Goal: Find specific page/section: Find specific page/section

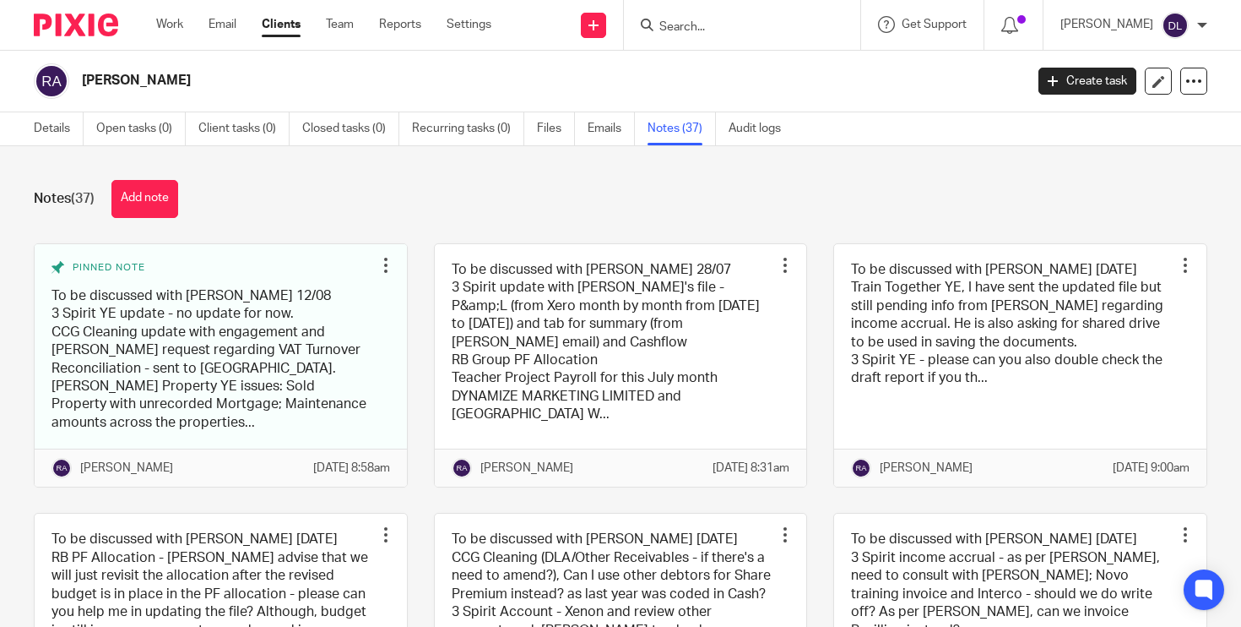
click at [709, 29] on input "Search" at bounding box center [734, 27] width 152 height 15
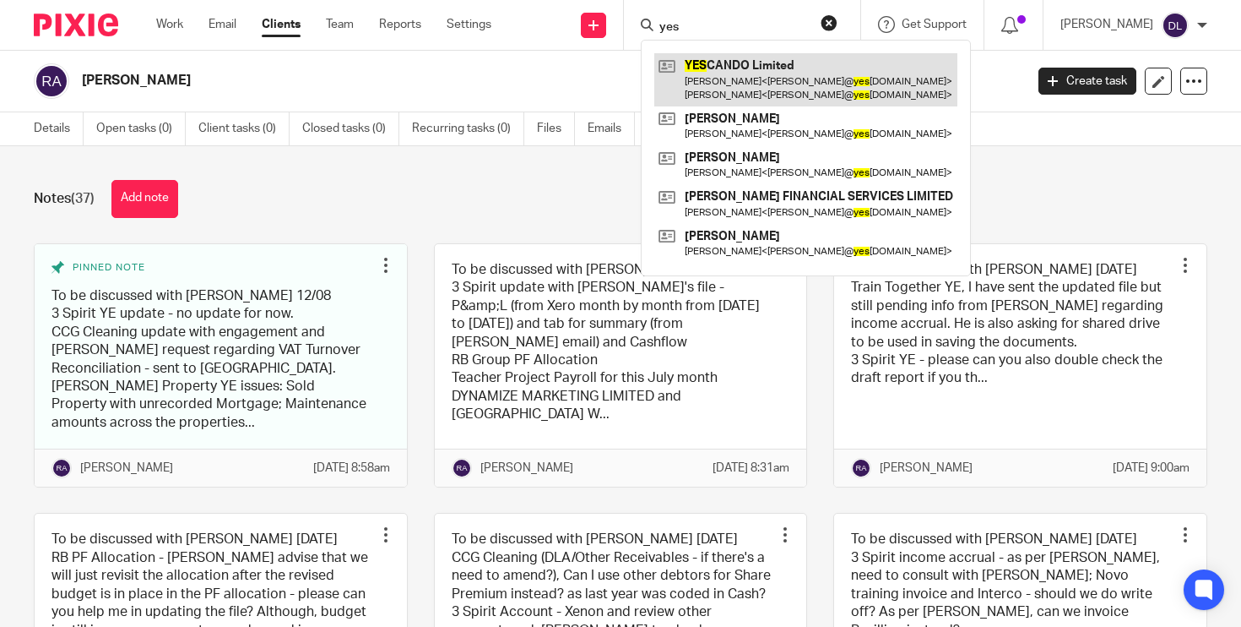
type input "yes"
click at [773, 84] on link at bounding box center [805, 79] width 303 height 52
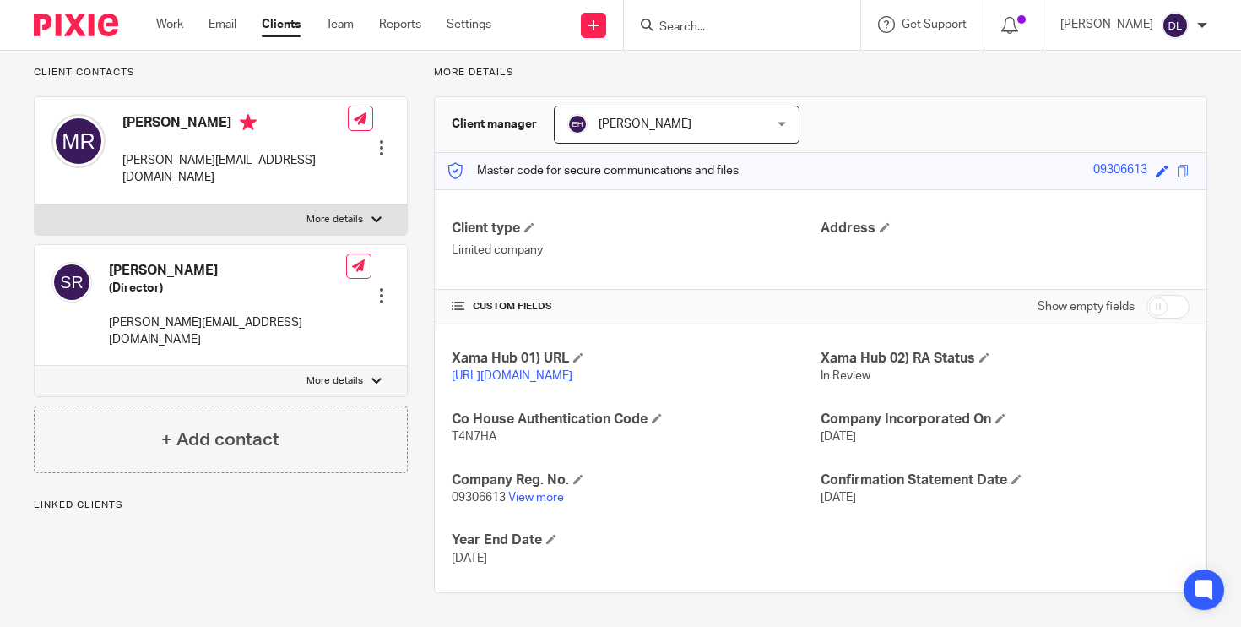
scroll to position [128, 0]
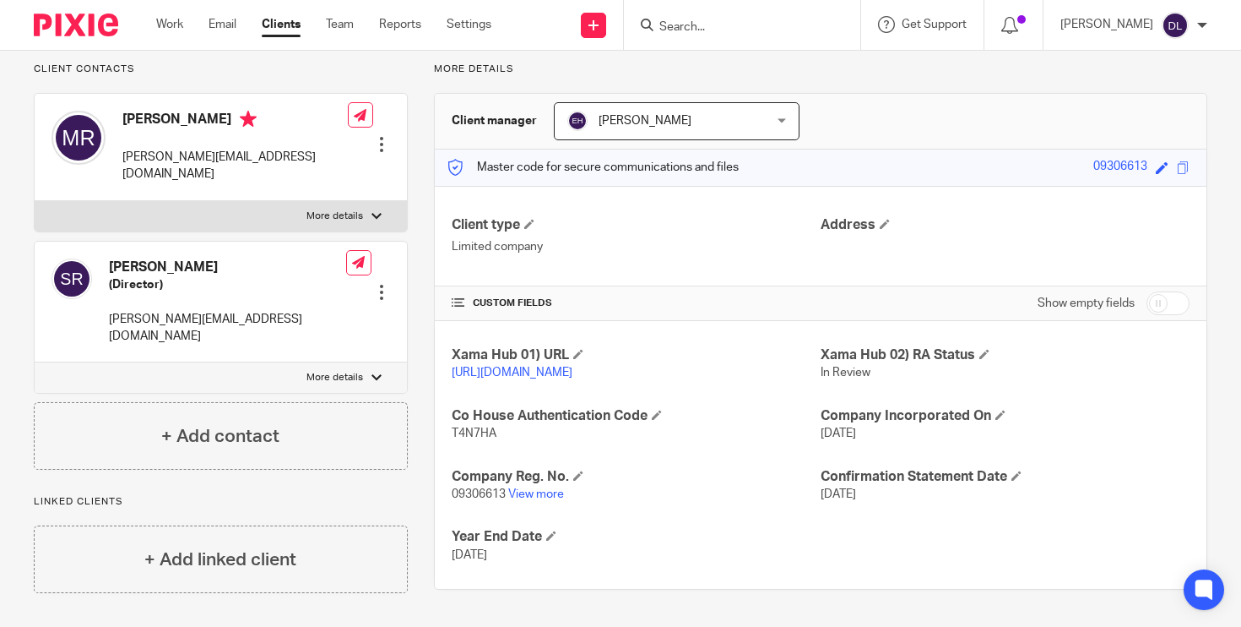
click at [717, 26] on input "Search" at bounding box center [734, 27] width 152 height 15
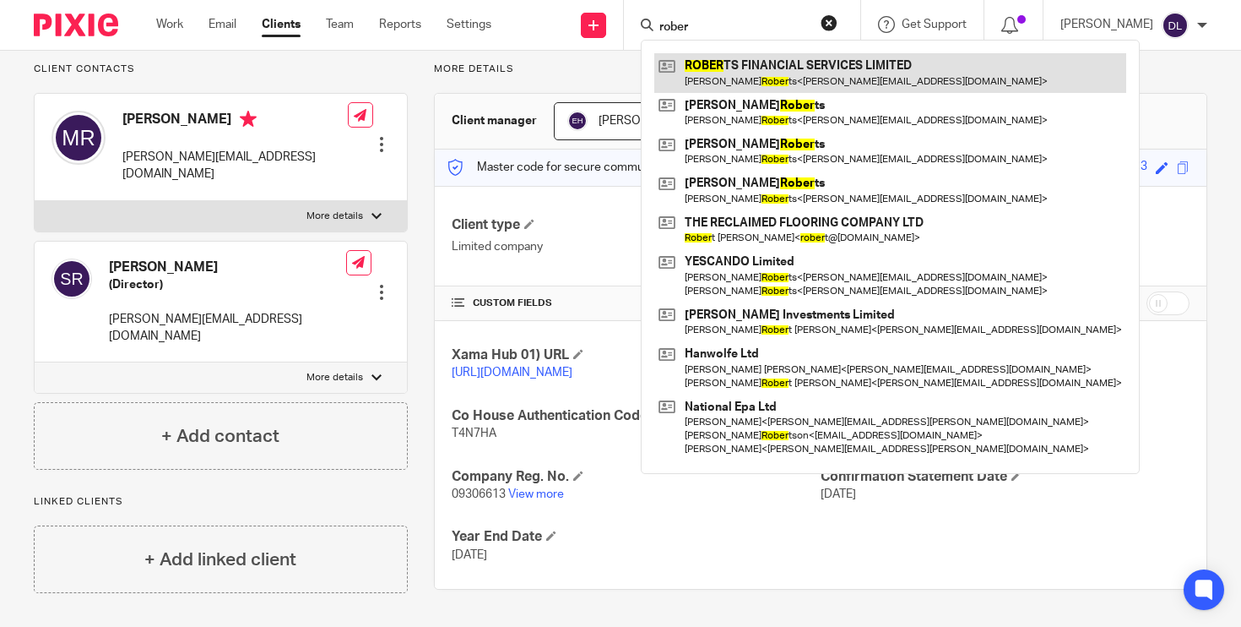
type input "rober"
click at [773, 62] on link at bounding box center [890, 72] width 472 height 39
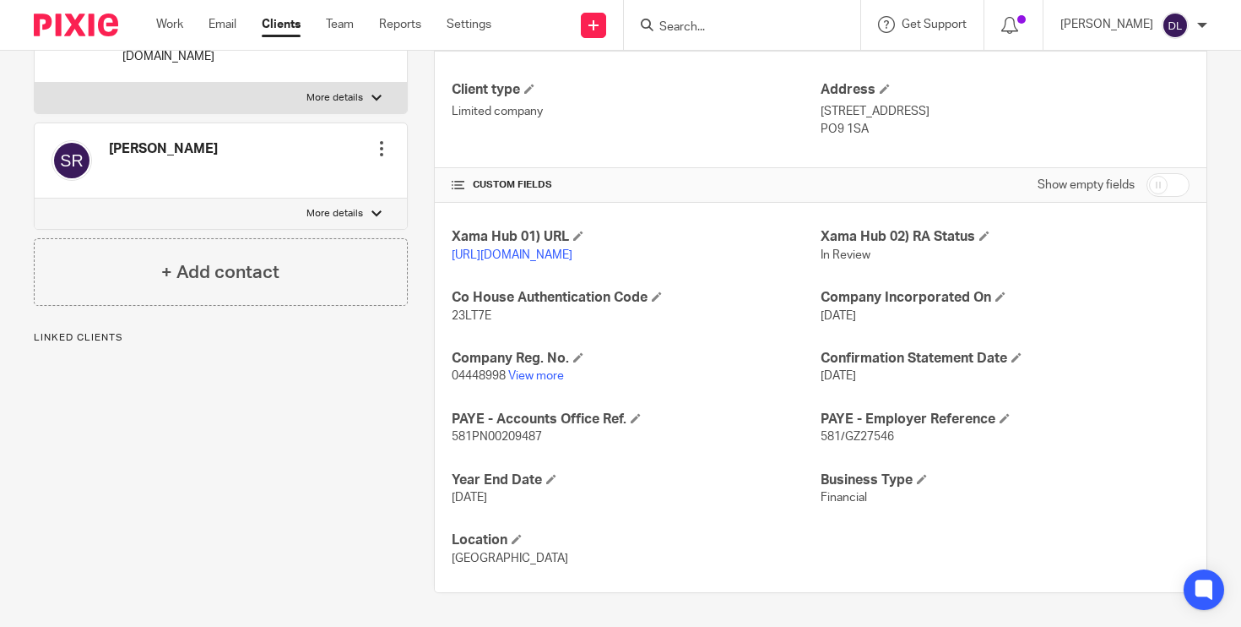
scroll to position [264, 0]
